Goal: Information Seeking & Learning: Find specific page/section

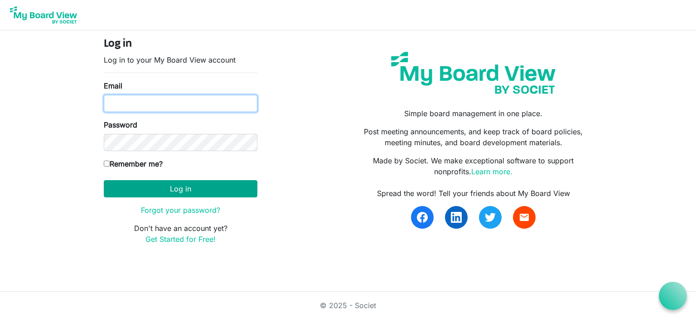
type input "rebecca.dutton@easternhealth.ca"
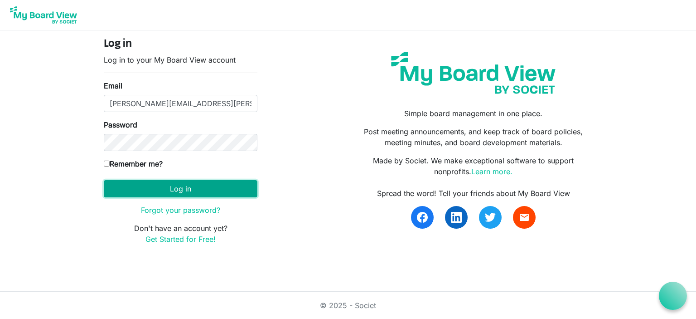
click at [179, 189] on button "Log in" at bounding box center [181, 188] width 154 height 17
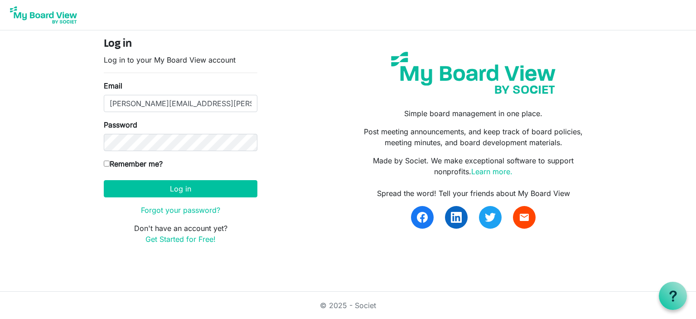
click at [59, 169] on body "Log in Log in to your My Board View account Email [PERSON_NAME][EMAIL_ADDRESS][…" at bounding box center [348, 129] width 696 height 259
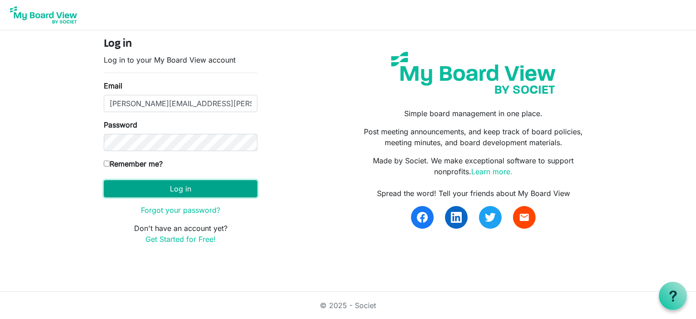
drag, startPoint x: 150, startPoint y: 188, endPoint x: 239, endPoint y: 186, distance: 88.4
click at [150, 188] on button "Log in" at bounding box center [181, 188] width 154 height 17
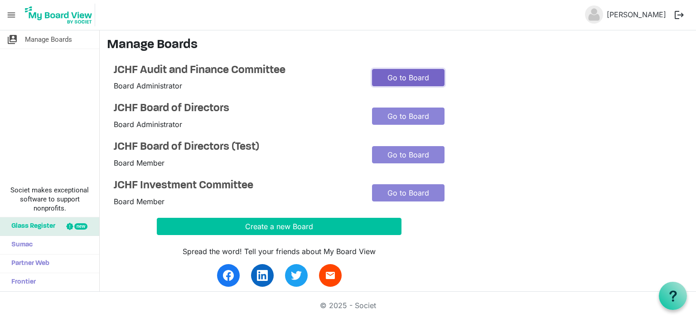
click at [413, 78] on link "Go to Board" at bounding box center [408, 77] width 73 height 17
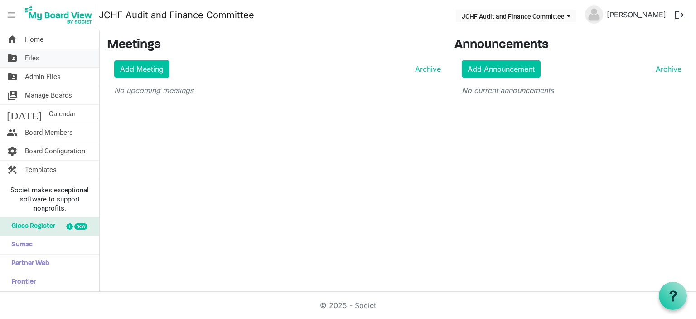
click at [54, 59] on link "folder_shared Files" at bounding box center [49, 58] width 99 height 18
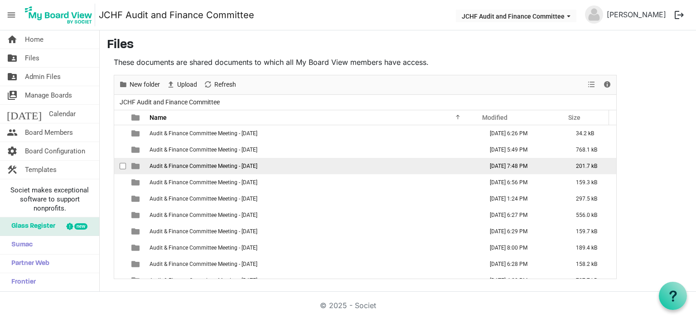
scroll to position [107, 0]
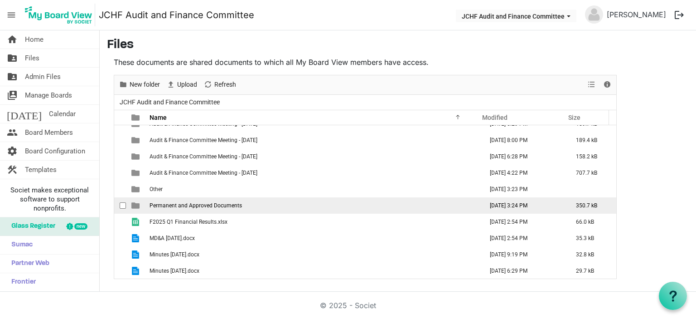
click at [237, 205] on span "Permanent and Approved Documents" at bounding box center [196, 205] width 92 height 6
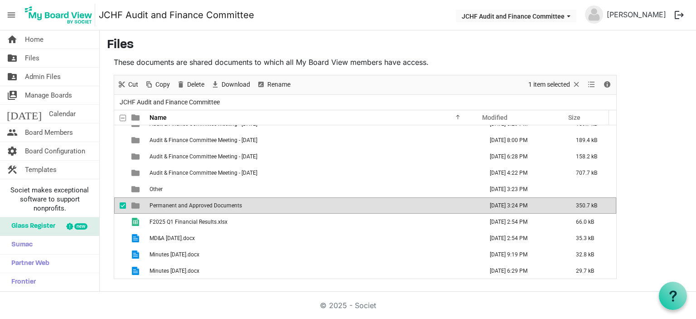
click at [237, 205] on span "Permanent and Approved Documents" at bounding box center [196, 205] width 92 height 6
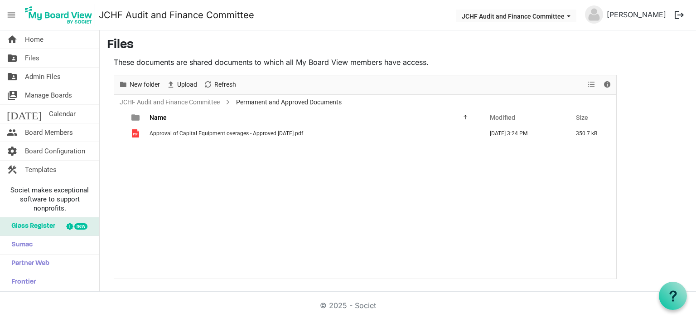
scroll to position [0, 0]
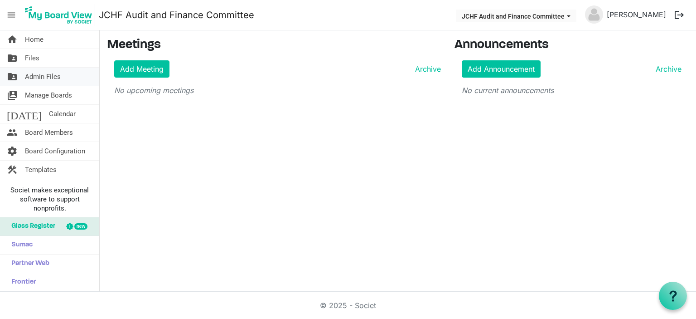
click at [55, 73] on span "Admin Files" at bounding box center [43, 77] width 36 height 18
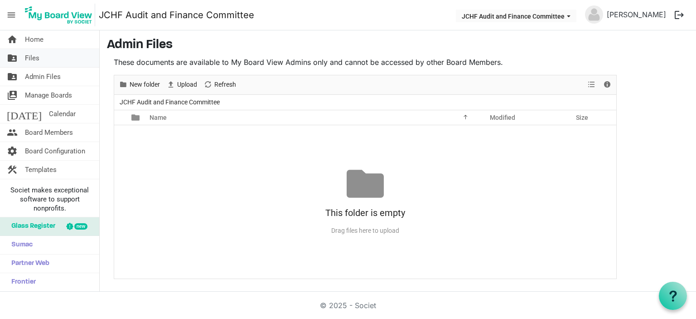
click at [48, 62] on link "folder_shared Files" at bounding box center [49, 58] width 99 height 18
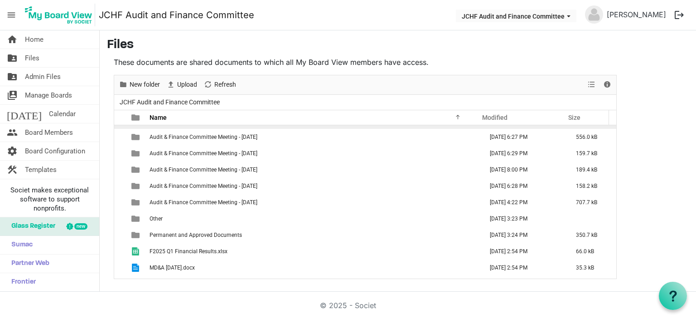
scroll to position [91, 0]
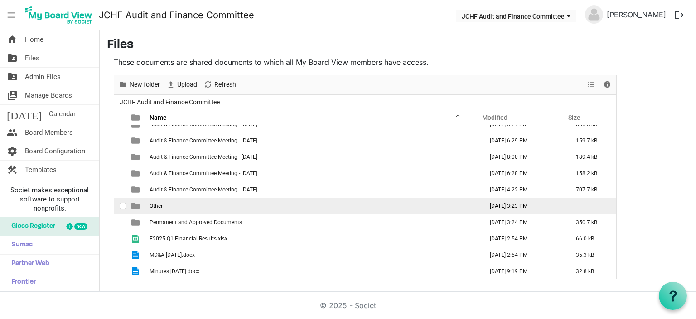
click at [286, 199] on td "Other" at bounding box center [314, 206] width 334 height 16
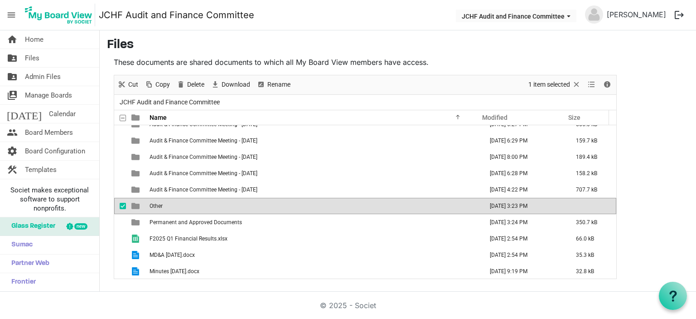
click at [286, 199] on td "Other" at bounding box center [314, 206] width 334 height 16
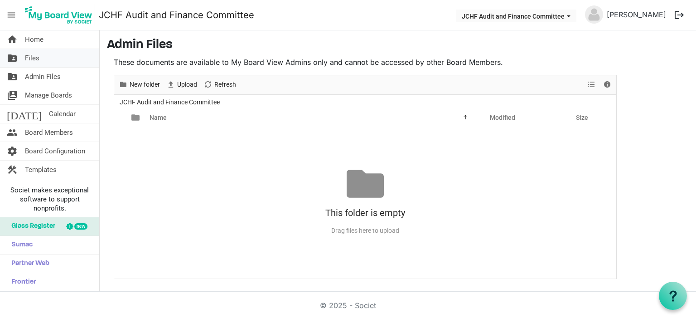
click at [40, 56] on link "folder_shared Files" at bounding box center [49, 58] width 99 height 18
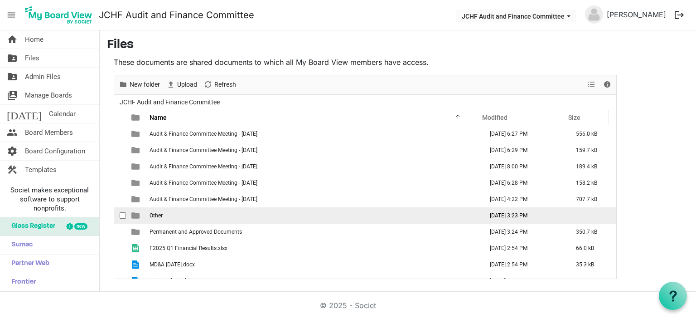
scroll to position [107, 0]
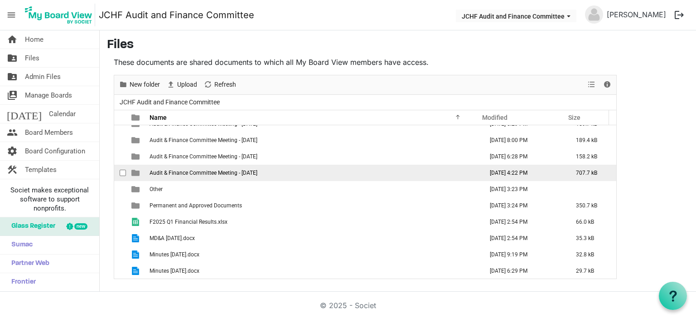
click at [257, 172] on span "Audit & Finance Committee Meeting - Sept 5, 2023" at bounding box center [204, 173] width 108 height 6
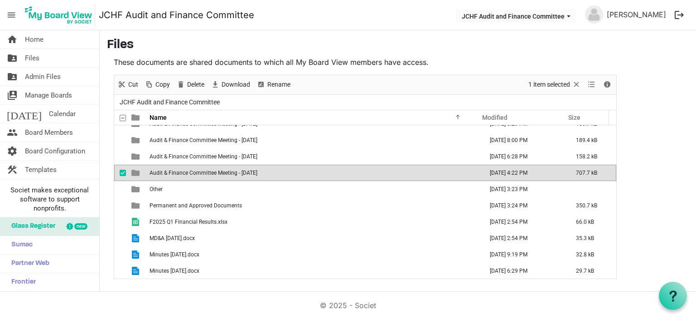
click at [257, 172] on span "Audit & Finance Committee Meeting - Sept 5, 2023" at bounding box center [204, 173] width 108 height 6
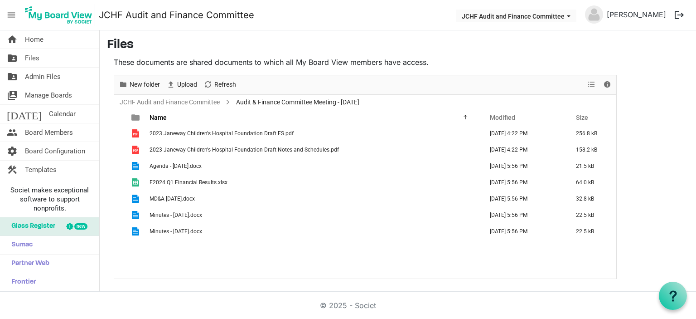
scroll to position [0, 0]
